Goal: Obtain resource: Obtain resource

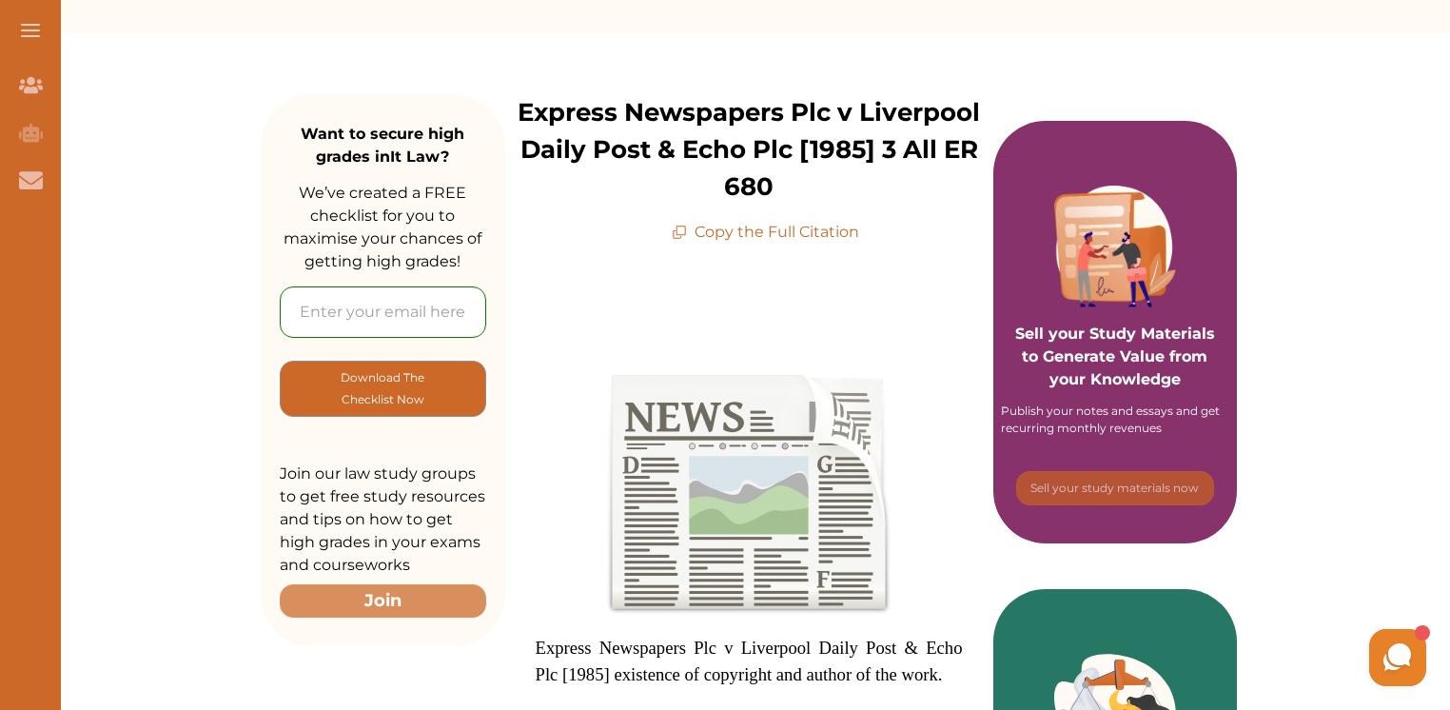
scroll to position [190, 0]
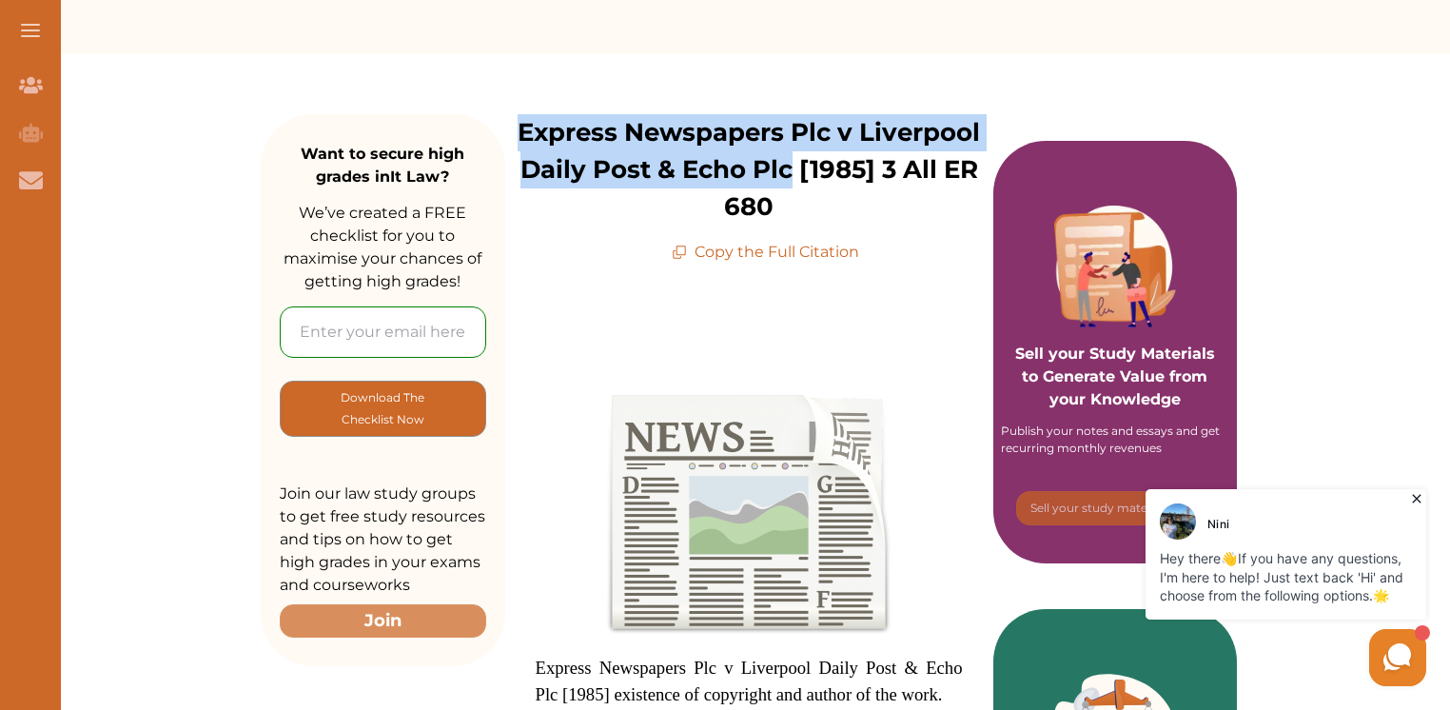
drag, startPoint x: 523, startPoint y: 130, endPoint x: 788, endPoint y: 170, distance: 267.6
click at [788, 170] on p "Express Newspapers Plc v Liverpool Daily Post & Echo Plc [1985] 3 All ER 680" at bounding box center [749, 169] width 488 height 111
copy p "Express Newspapers Plc v Liverpool Daily Post & Echo Plc"
click at [769, 155] on p "Express Newspapers Plc v Liverpool Daily Post & Echo Plc [1985] 3 All ER 680" at bounding box center [749, 169] width 488 height 111
drag, startPoint x: 516, startPoint y: 120, endPoint x: 840, endPoint y: 200, distance: 334.2
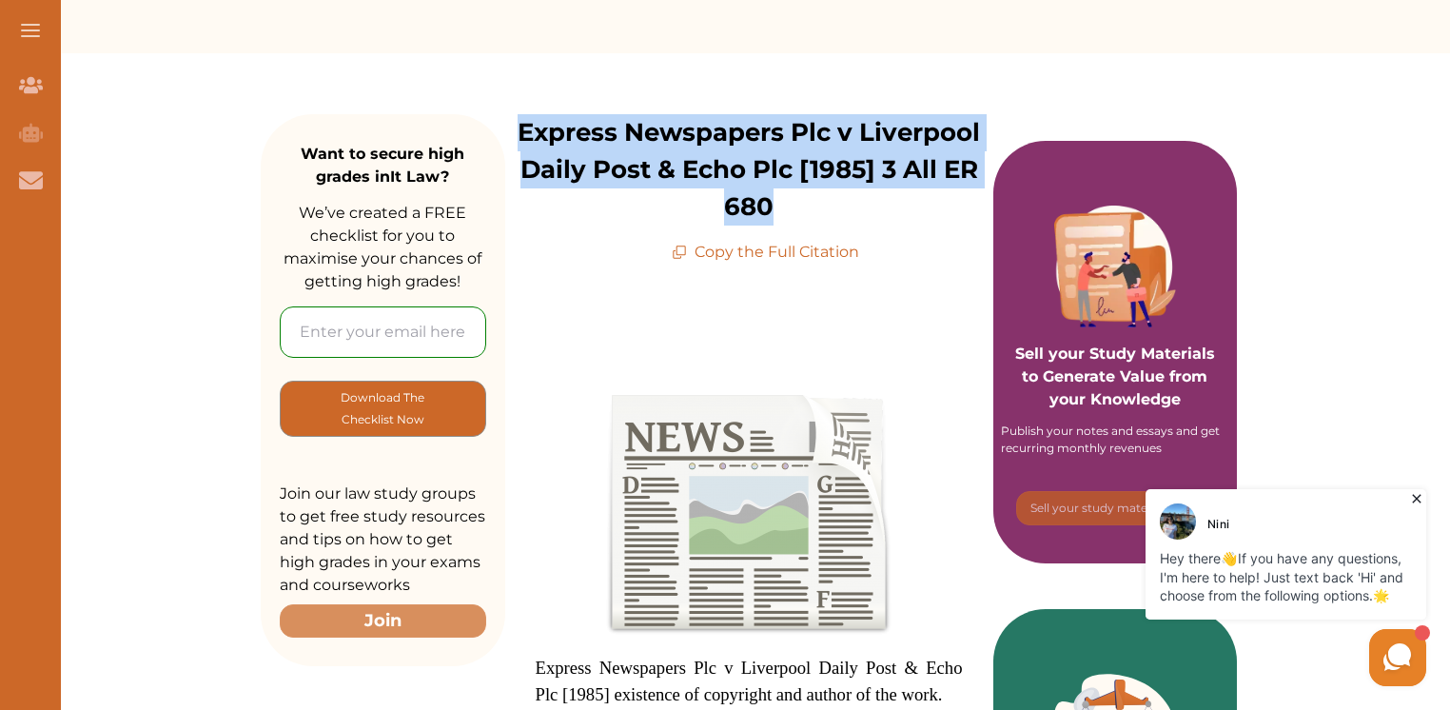
click at [840, 200] on p "Express Newspapers Plc v Liverpool Daily Post & Echo Plc [1985] 3 All ER 680" at bounding box center [749, 169] width 488 height 111
copy p "Express Newspapers Plc v Liverpool Daily Post & Echo Plc [1985] 3 All ER 680"
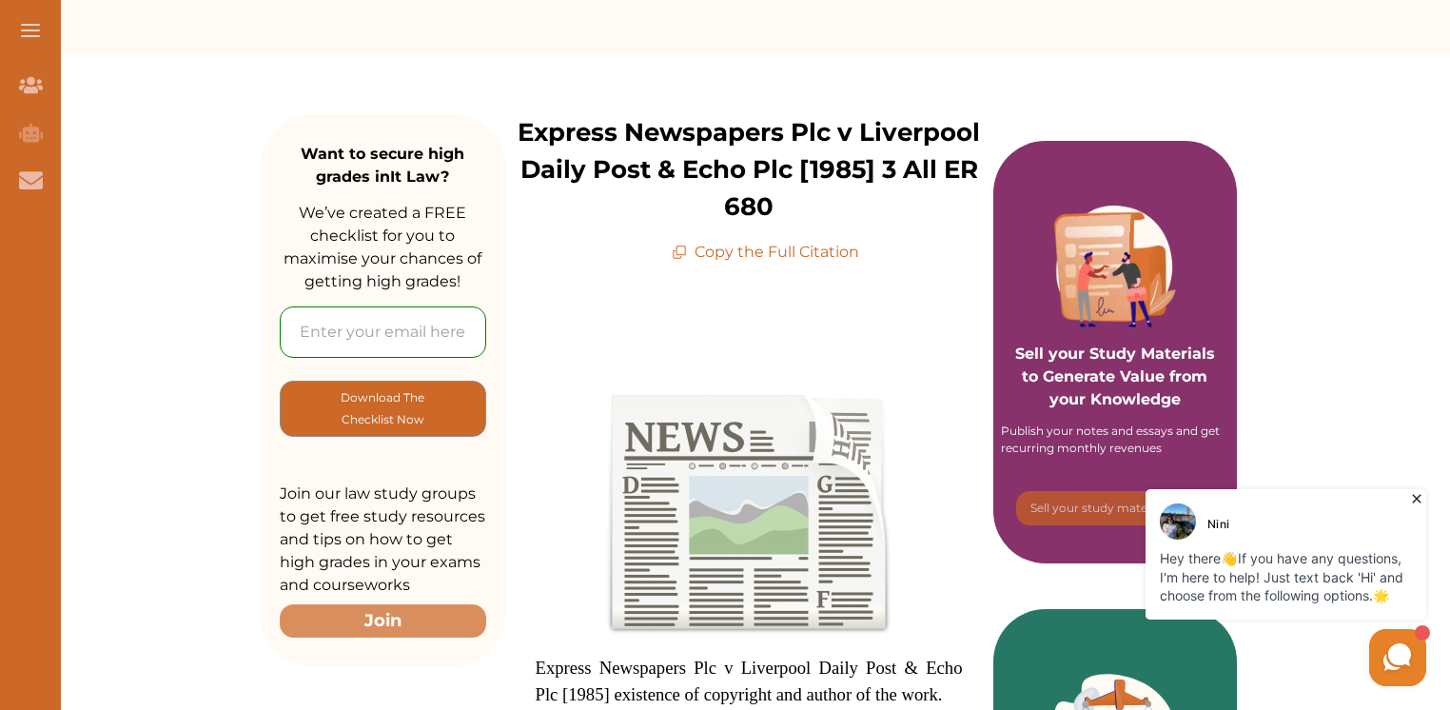
click at [764, 253] on p "Copy the Full Citation" at bounding box center [765, 252] width 187 height 23
click at [720, 252] on p "Copy the Full Citation" at bounding box center [765, 252] width 187 height 23
click at [682, 254] on icon at bounding box center [682, 251] width 10 height 10
